Goal: Task Accomplishment & Management: Manage account settings

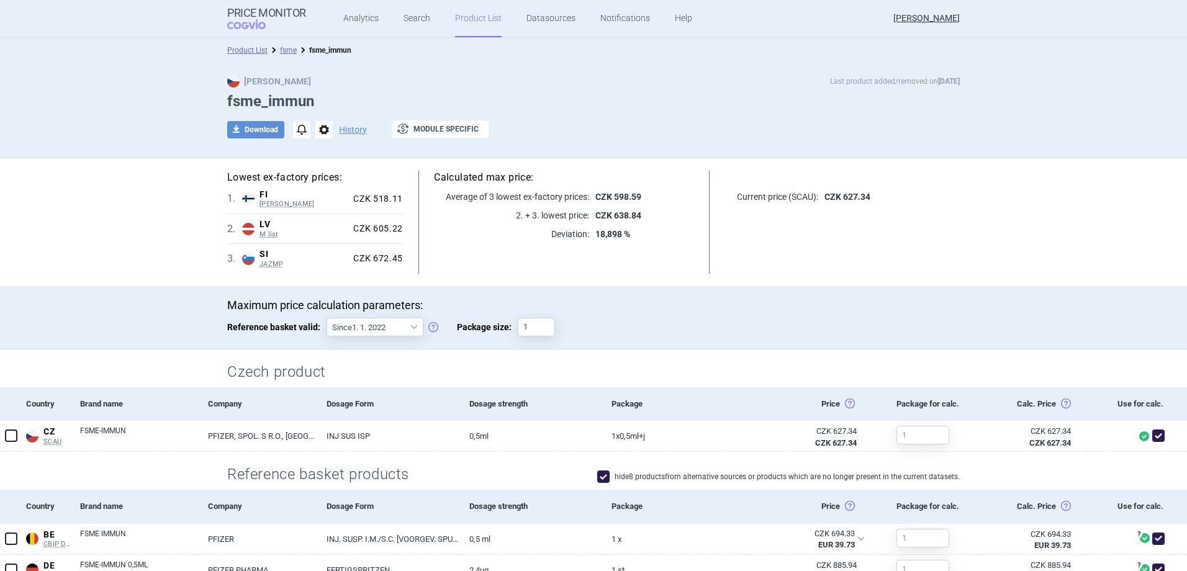
click at [473, 24] on link "Product List" at bounding box center [478, 18] width 47 height 37
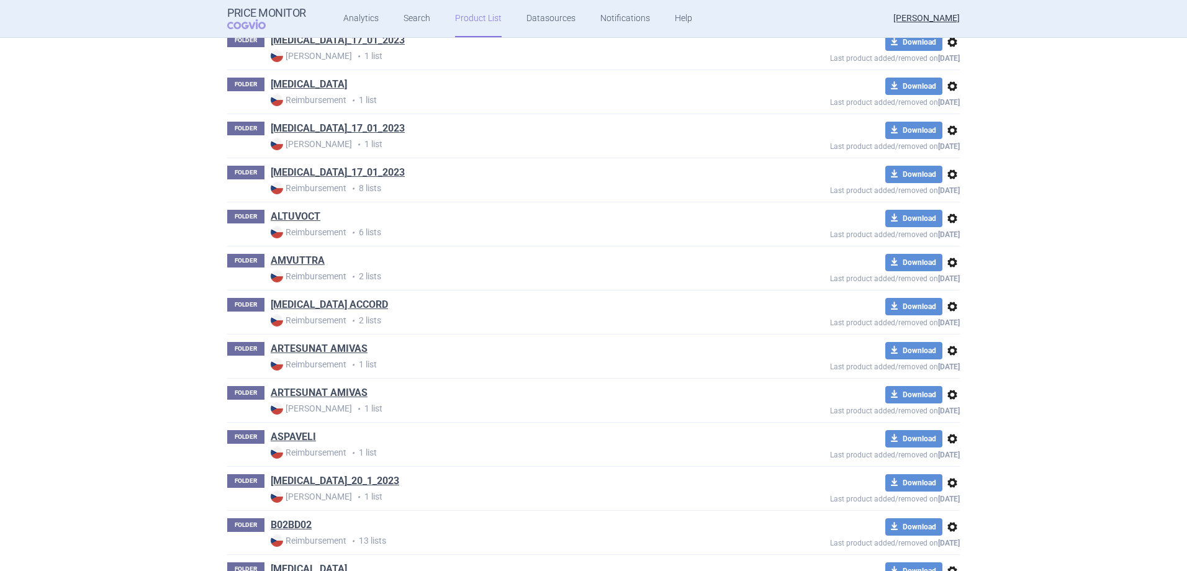
scroll to position [7715, 0]
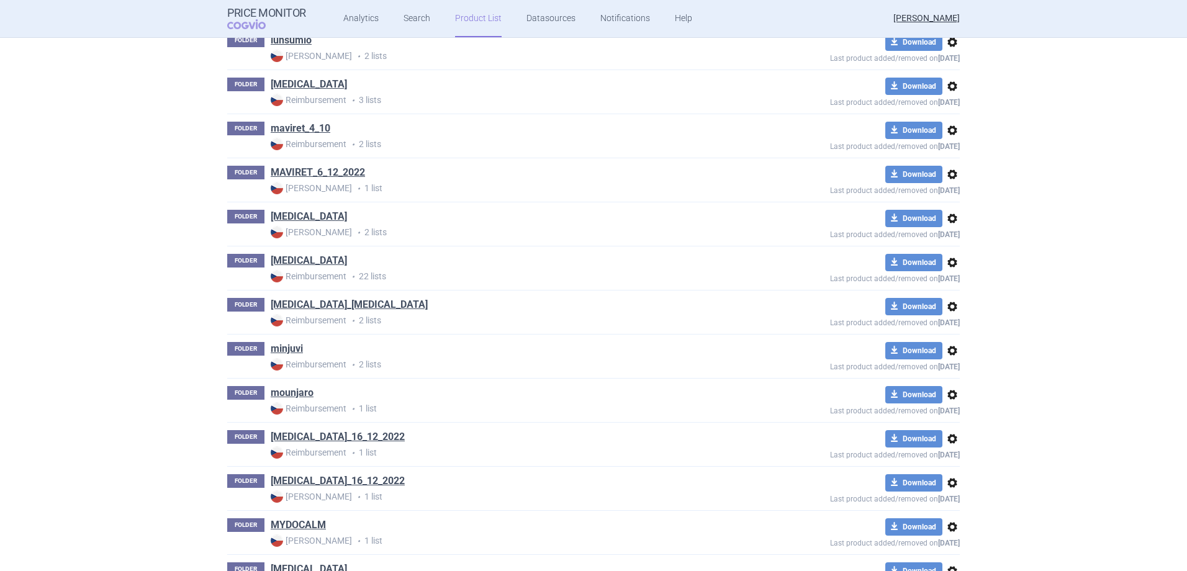
click at [319, 297] on div "FOLDER [MEDICAL_DATA]_[MEDICAL_DATA] Reimbursement • 2 lists download Download …" at bounding box center [593, 312] width 733 height 43
click at [320, 304] on link "[MEDICAL_DATA]_[MEDICAL_DATA]" at bounding box center [349, 305] width 157 height 14
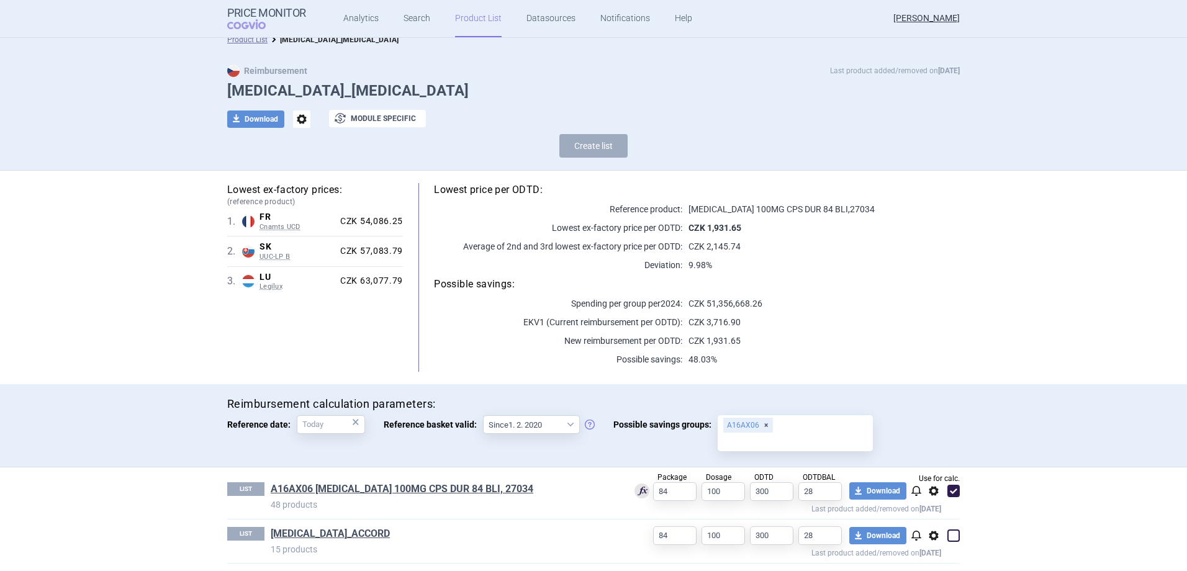
scroll to position [16, 0]
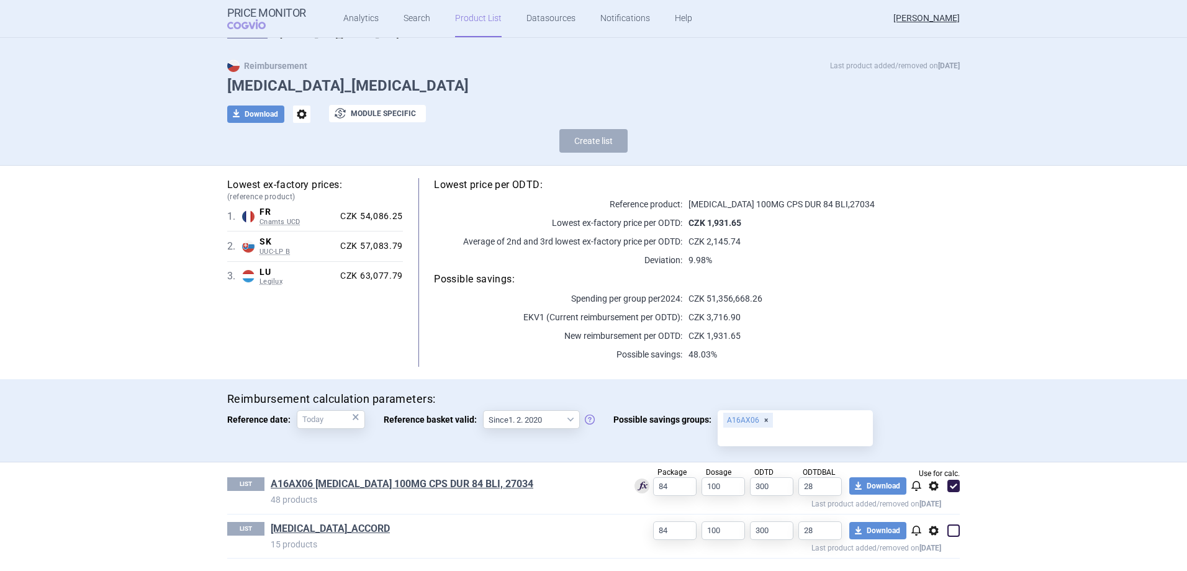
click at [951, 526] on span at bounding box center [954, 531] width 12 height 12
checkbox input "true"
click at [468, 17] on link "Product List" at bounding box center [478, 18] width 47 height 37
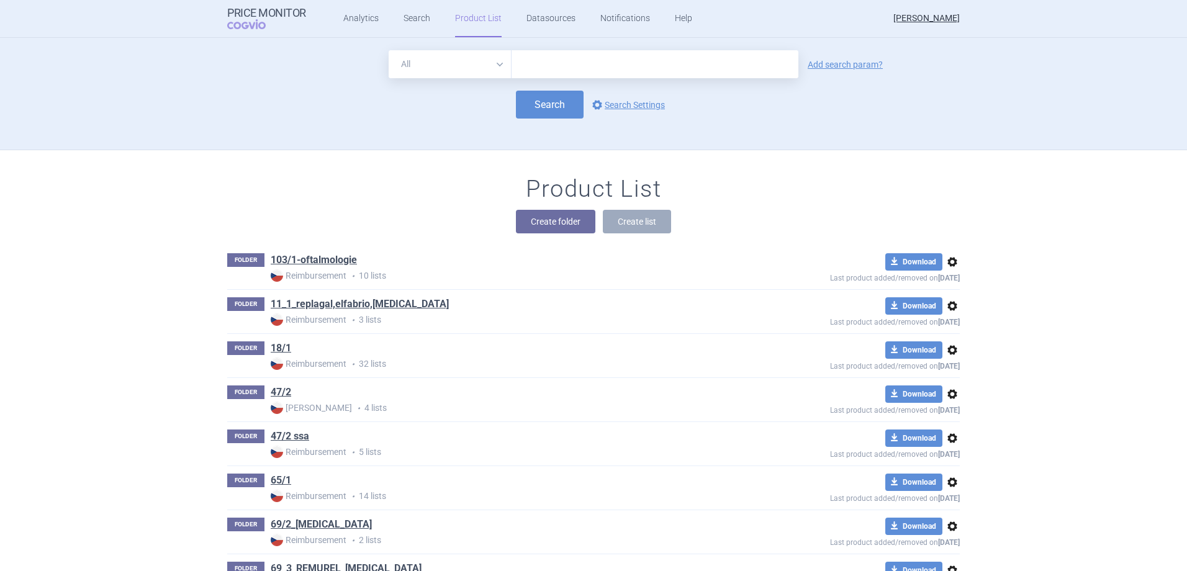
scroll to position [112, 0]
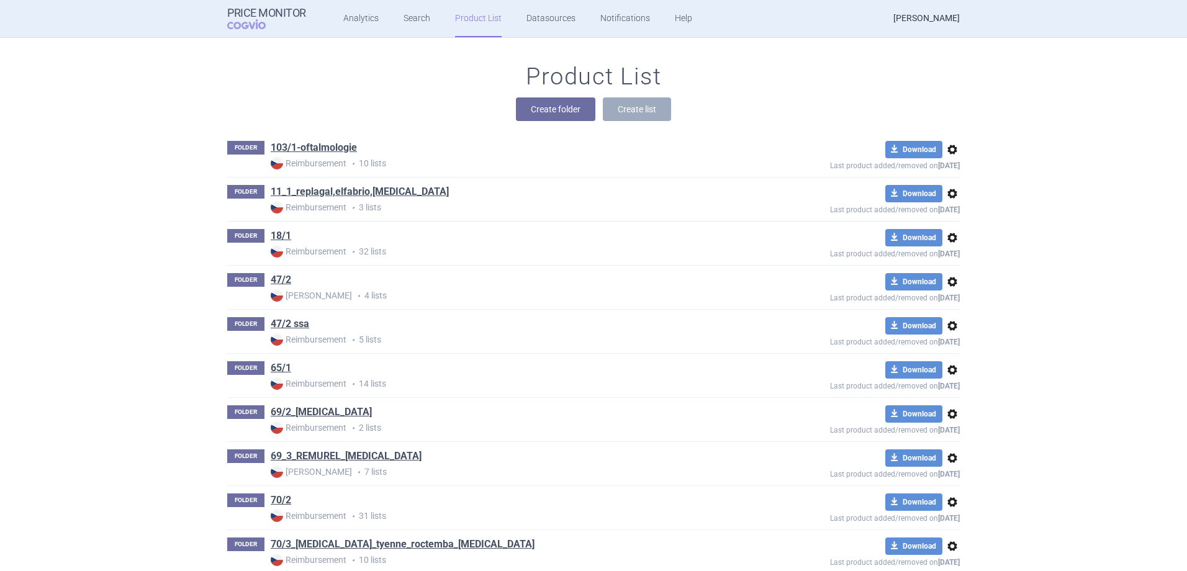
click at [946, 17] on link "[PERSON_NAME]" at bounding box center [927, 18] width 66 height 37
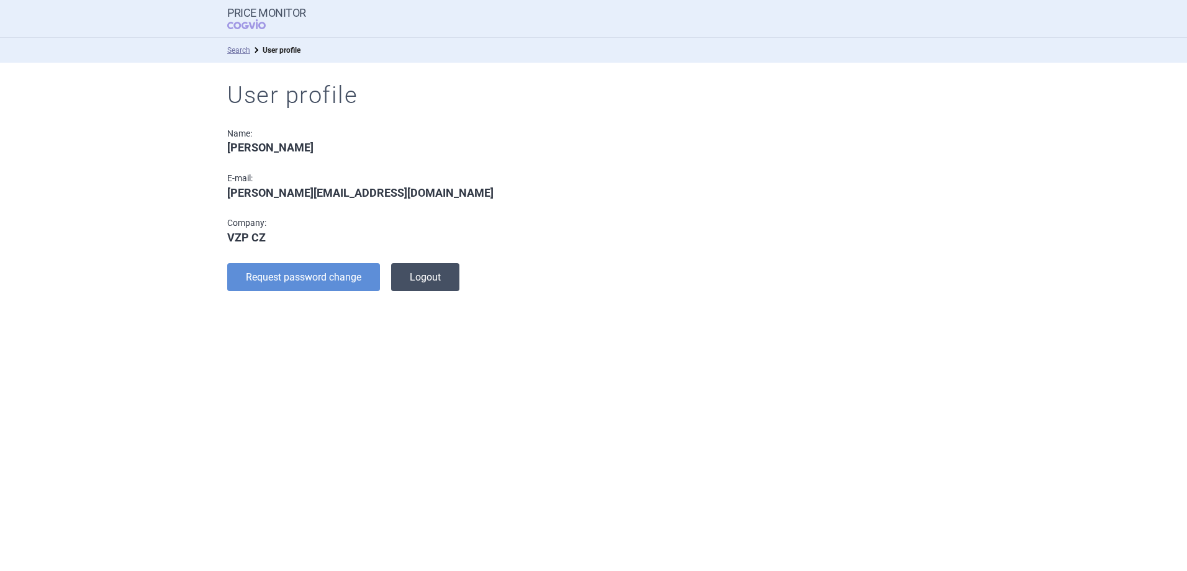
click at [408, 277] on button "Logout" at bounding box center [425, 277] width 68 height 28
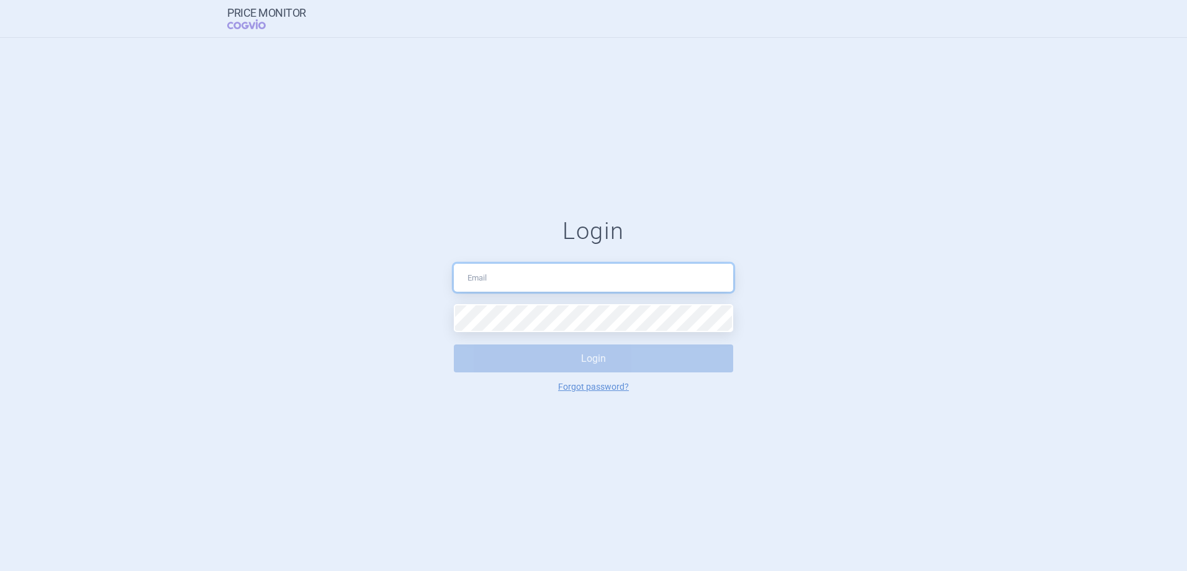
type input "[PERSON_NAME][EMAIL_ADDRESS][DOMAIN_NAME]"
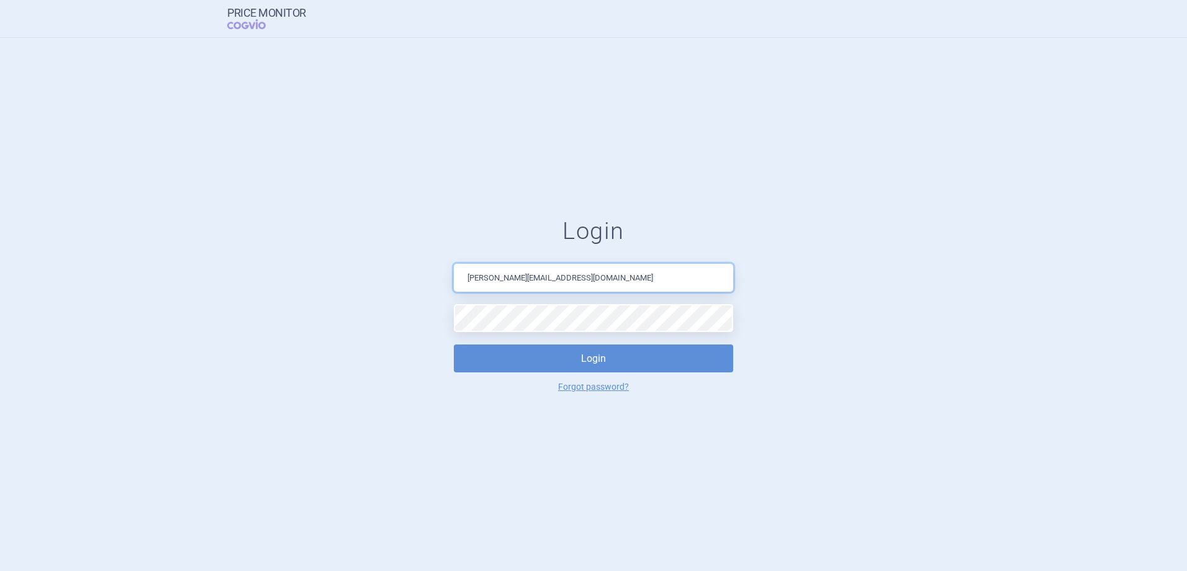
click at [578, 281] on input "[PERSON_NAME][EMAIL_ADDRESS][DOMAIN_NAME]" at bounding box center [593, 278] width 279 height 28
drag, startPoint x: 566, startPoint y: 261, endPoint x: 578, endPoint y: 264, distance: 12.1
click at [578, 264] on div "Login [PERSON_NAME][EMAIL_ADDRESS][DOMAIN_NAME] Login Forgot password?" at bounding box center [593, 304] width 279 height 175
drag, startPoint x: 603, startPoint y: 279, endPoint x: 328, endPoint y: 316, distance: 276.9
click at [325, 315] on form "Login [PERSON_NAME][EMAIL_ADDRESS][DOMAIN_NAME] Login Forgot password?" at bounding box center [594, 304] width 1138 height 175
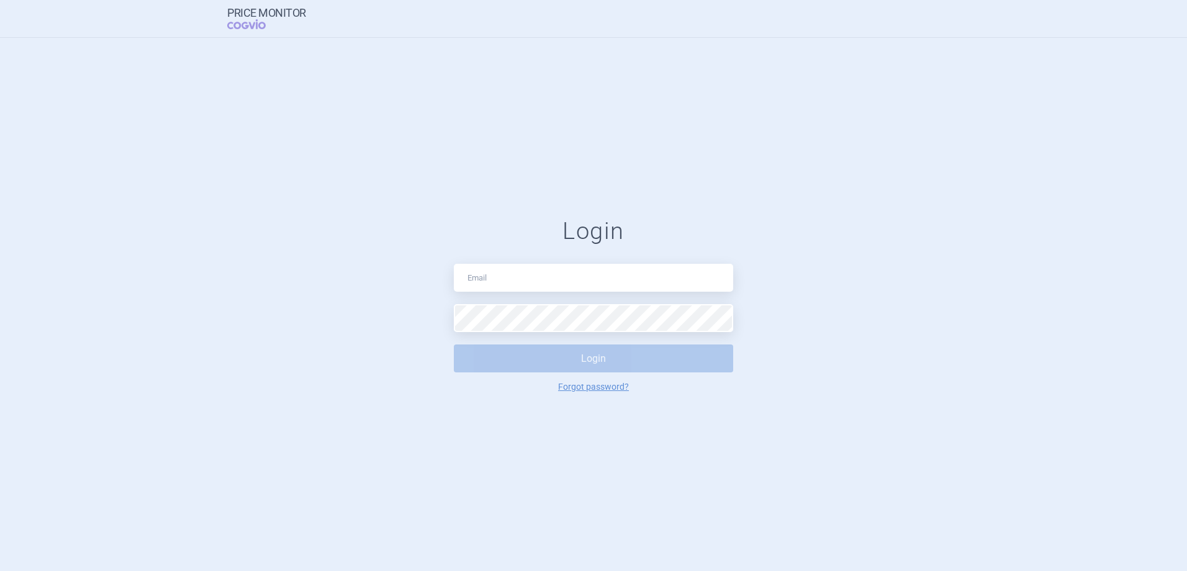
drag, startPoint x: 435, startPoint y: 312, endPoint x: 453, endPoint y: 311, distance: 18.6
click at [453, 311] on form "Login Login Forgot password?" at bounding box center [594, 304] width 1138 height 175
click at [392, 324] on form "Login Login Forgot password?" at bounding box center [594, 304] width 1138 height 175
click at [500, 273] on input "text" at bounding box center [593, 278] width 279 height 28
type input "[EMAIL_ADDRESS][DOMAIN_NAME]"
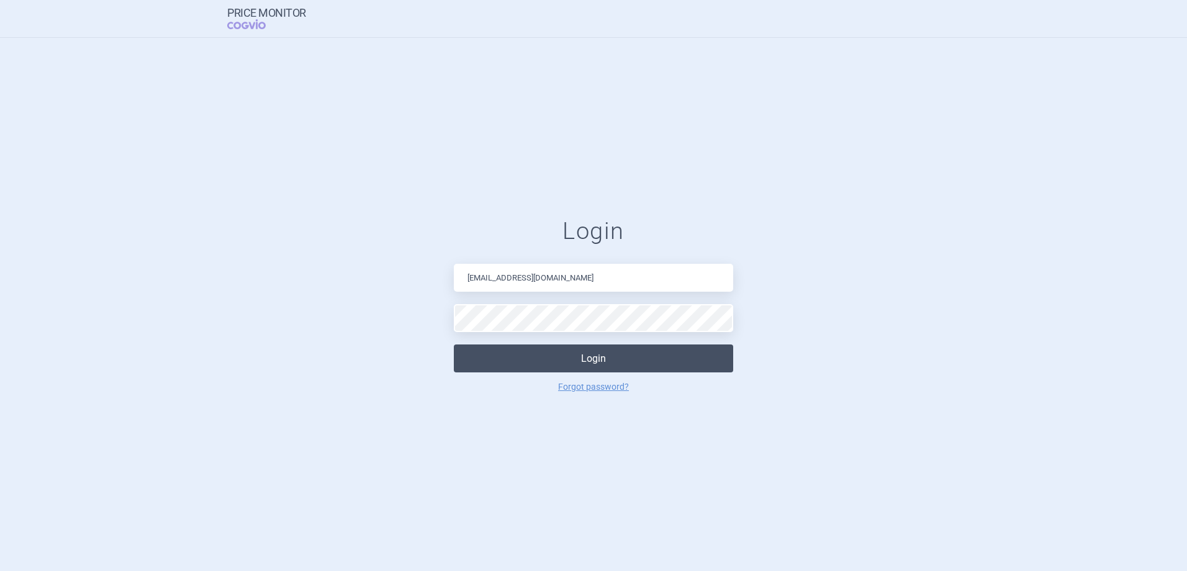
click at [499, 364] on button "Login" at bounding box center [593, 359] width 279 height 28
